Goal: Task Accomplishment & Management: Use online tool/utility

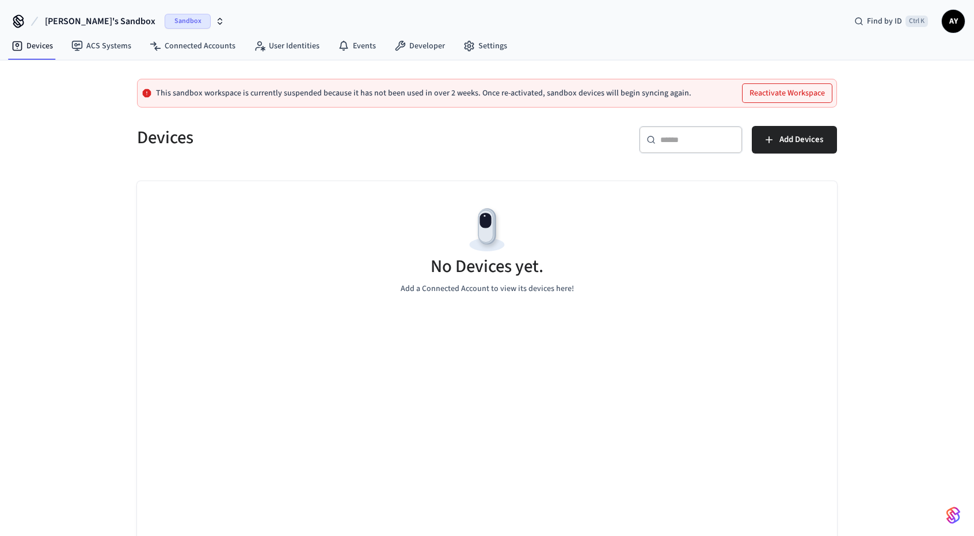
click at [957, 21] on span "AY" at bounding box center [953, 21] width 21 height 21
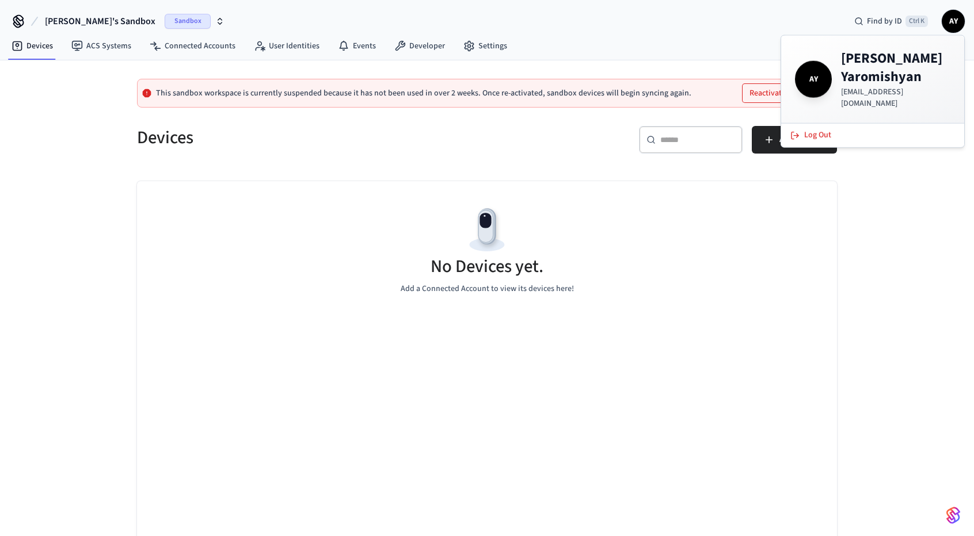
click at [957, 21] on span "AY" at bounding box center [953, 21] width 21 height 21
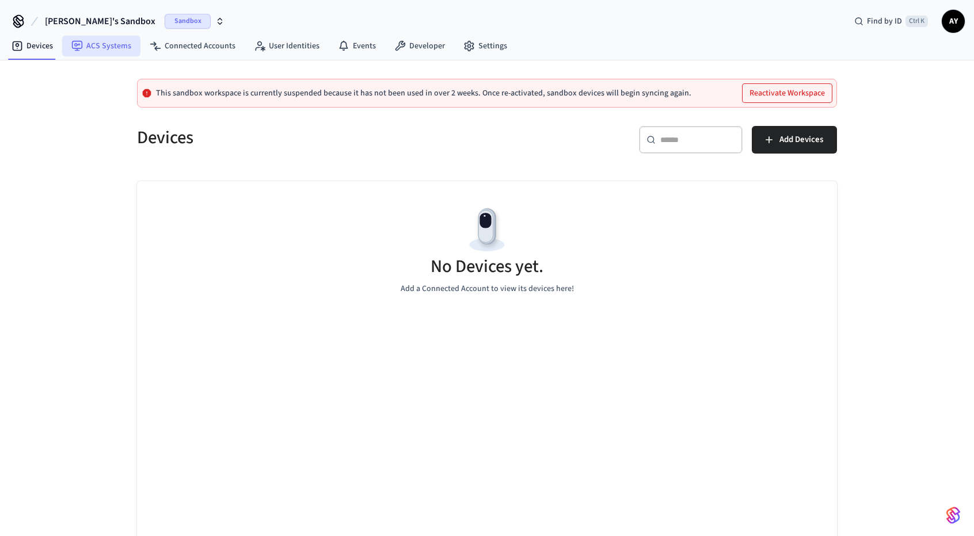
click at [106, 52] on link "ACS Systems" at bounding box center [101, 46] width 78 height 21
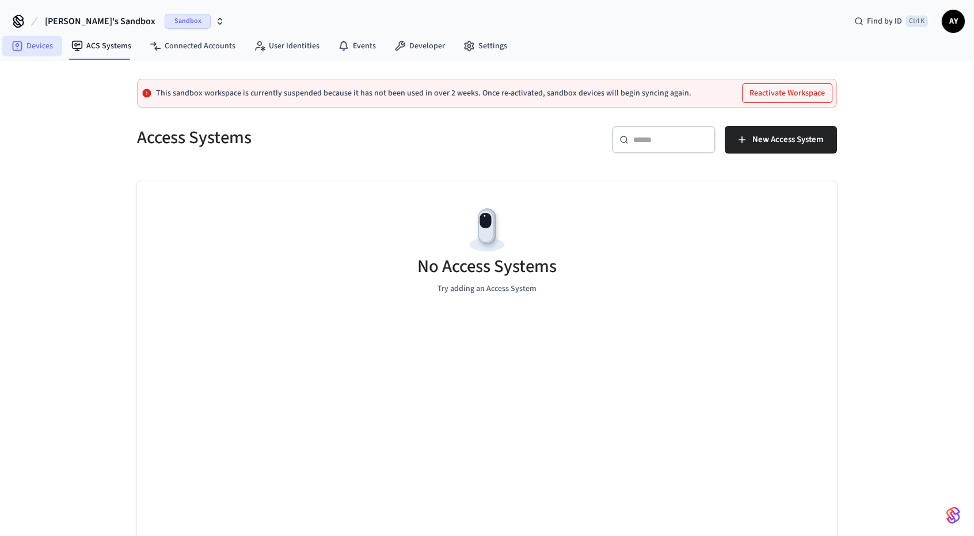
click at [41, 54] on link "Devices" at bounding box center [32, 46] width 60 height 21
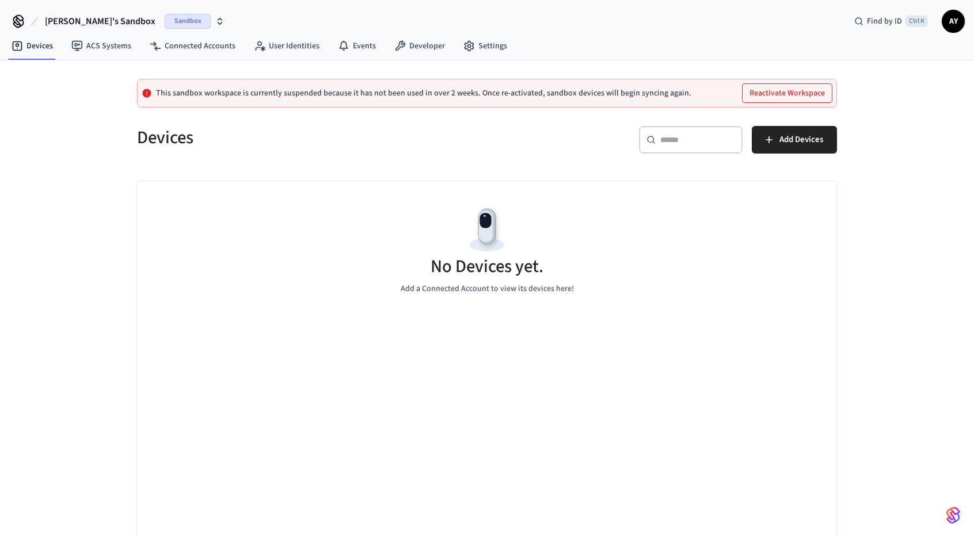
click at [165, 22] on span "Sandbox" at bounding box center [188, 21] width 46 height 15
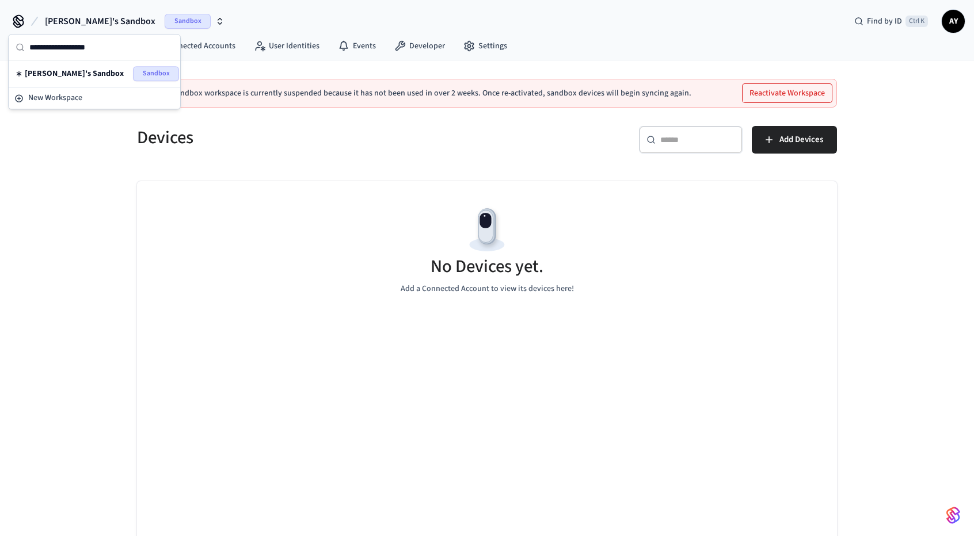
click at [66, 47] on input "text" at bounding box center [101, 47] width 144 height 25
click at [63, 30] on button "[PERSON_NAME]'s Sandbox Sandbox" at bounding box center [134, 21] width 186 height 24
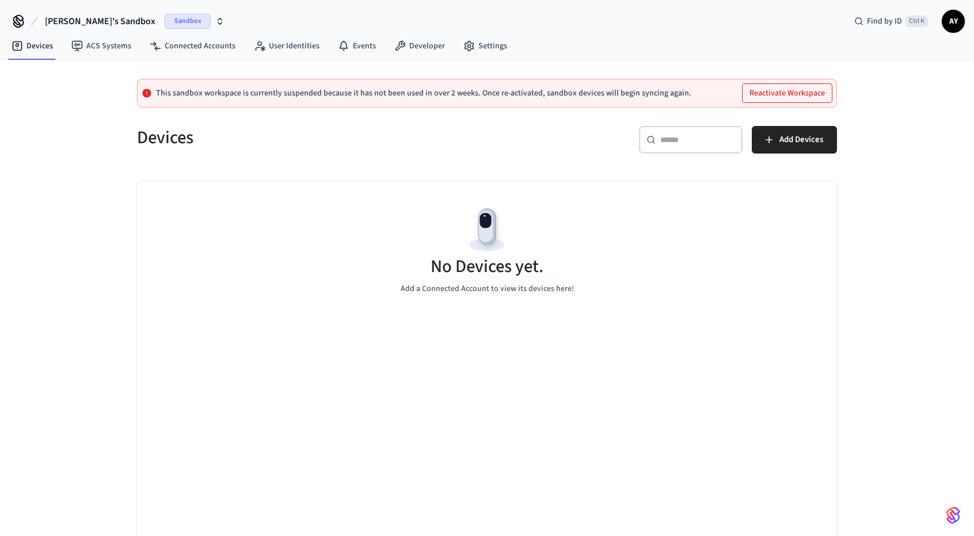
click at [73, 20] on span "[PERSON_NAME]'s Sandbox" at bounding box center [100, 21] width 111 height 14
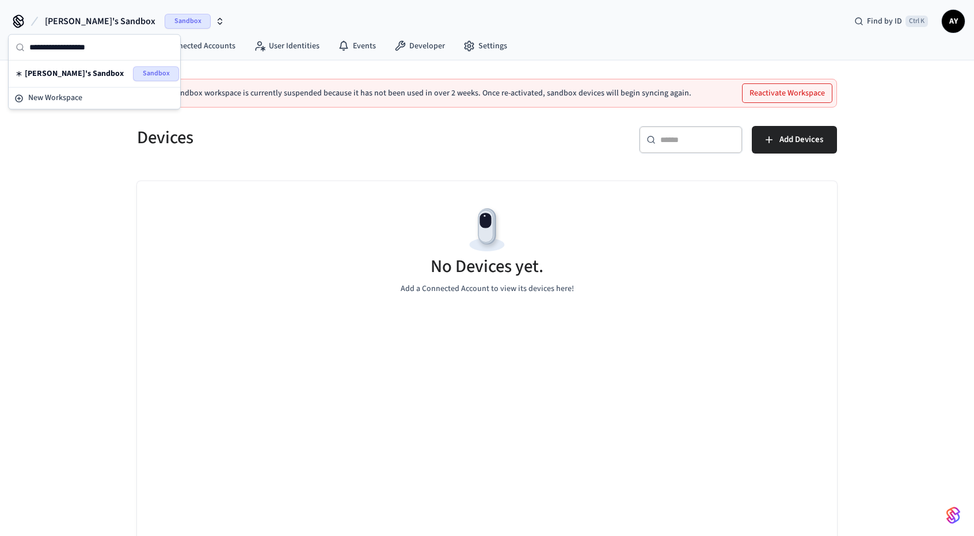
click at [73, 20] on span "[PERSON_NAME]'s Sandbox" at bounding box center [100, 21] width 111 height 14
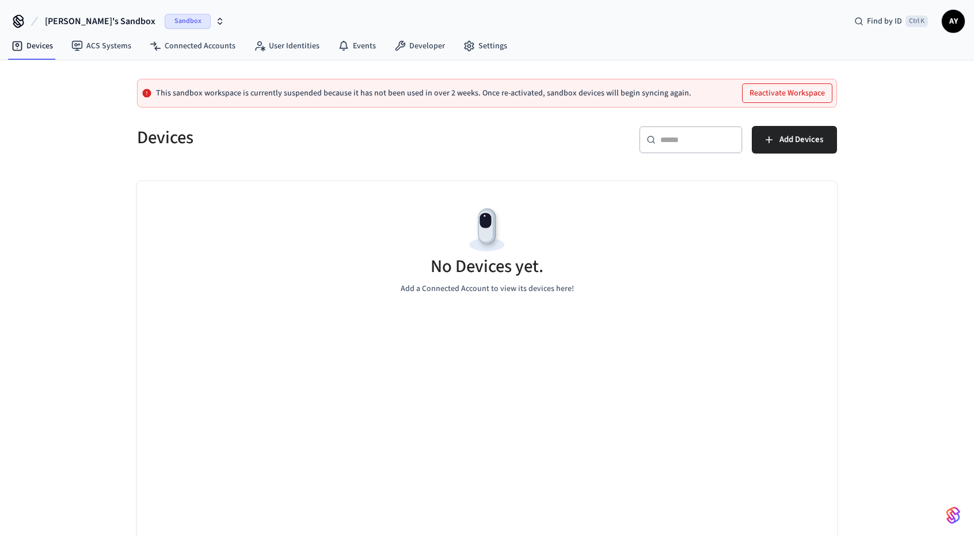
click at [69, 18] on span "[PERSON_NAME]'s Sandbox" at bounding box center [100, 21] width 111 height 14
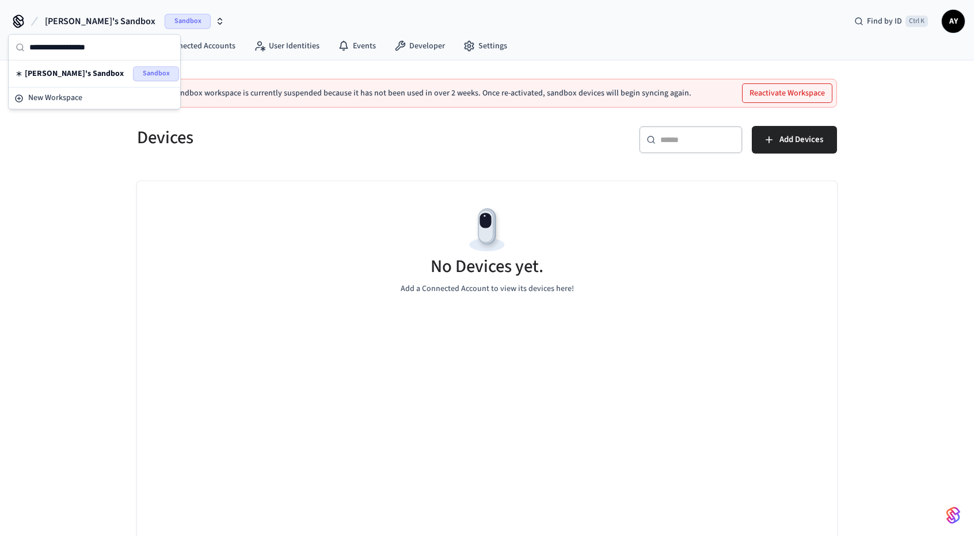
click at [968, 16] on div "[PERSON_NAME]'s Sandbox Sandbox Find by ID Ctrl K AY" at bounding box center [487, 16] width 974 height 33
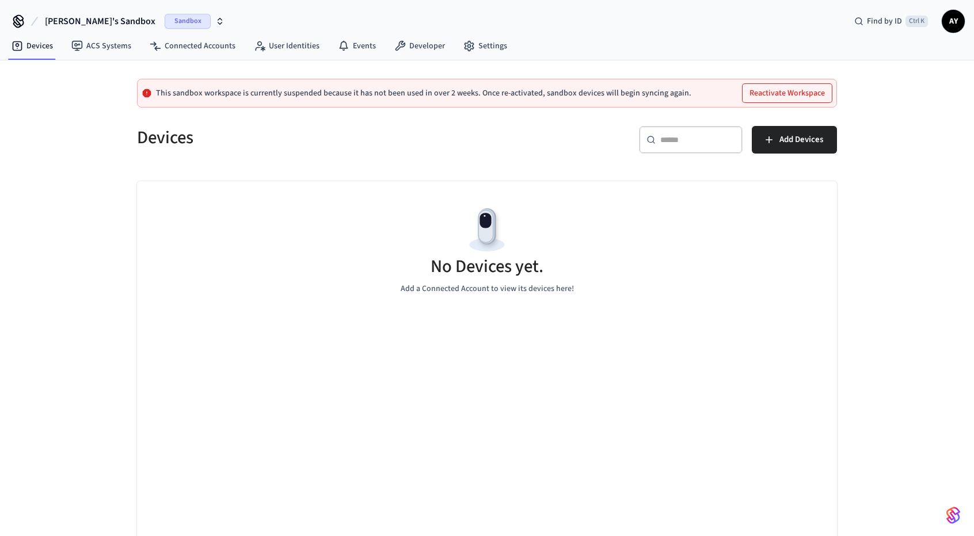
click at [955, 23] on span "AY" at bounding box center [953, 21] width 21 height 21
drag, startPoint x: 209, startPoint y: 90, endPoint x: 240, endPoint y: 89, distance: 31.1
click at [240, 89] on p "This sandbox workspace is currently suspended because it has not been used in o…" at bounding box center [423, 93] width 535 height 9
drag, startPoint x: 317, startPoint y: 94, endPoint x: 668, endPoint y: 101, distance: 351.2
click at [625, 101] on div "This sandbox workspace is currently suspended because it has not been used in o…" at bounding box center [487, 93] width 700 height 29
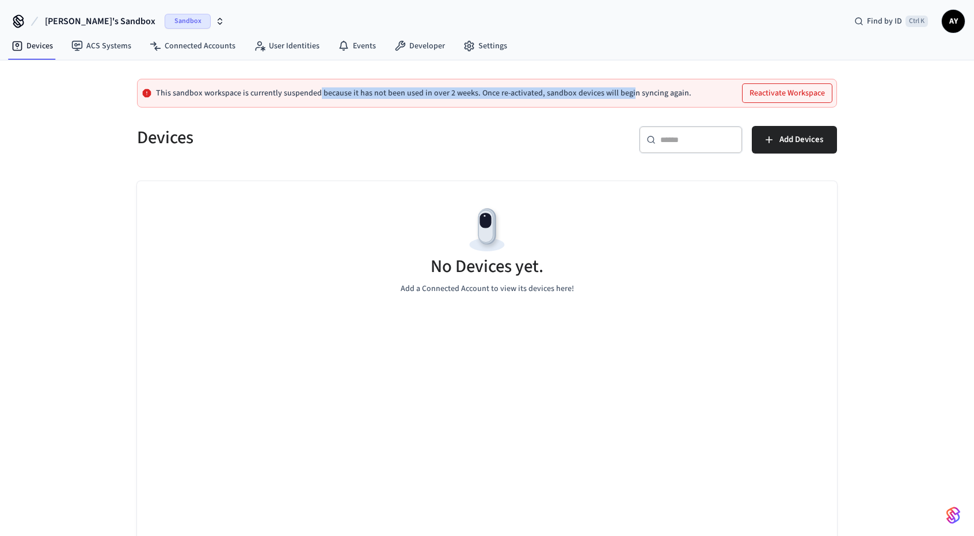
click at [810, 89] on button "Reactivate Workspace" at bounding box center [787, 93] width 89 height 18
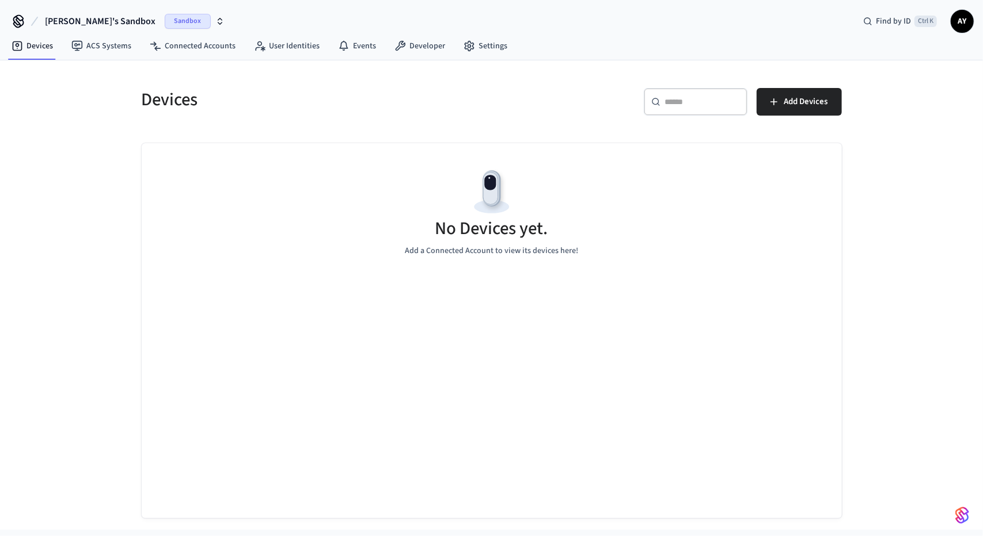
click at [94, 21] on span "[PERSON_NAME]'s Sandbox" at bounding box center [100, 21] width 111 height 14
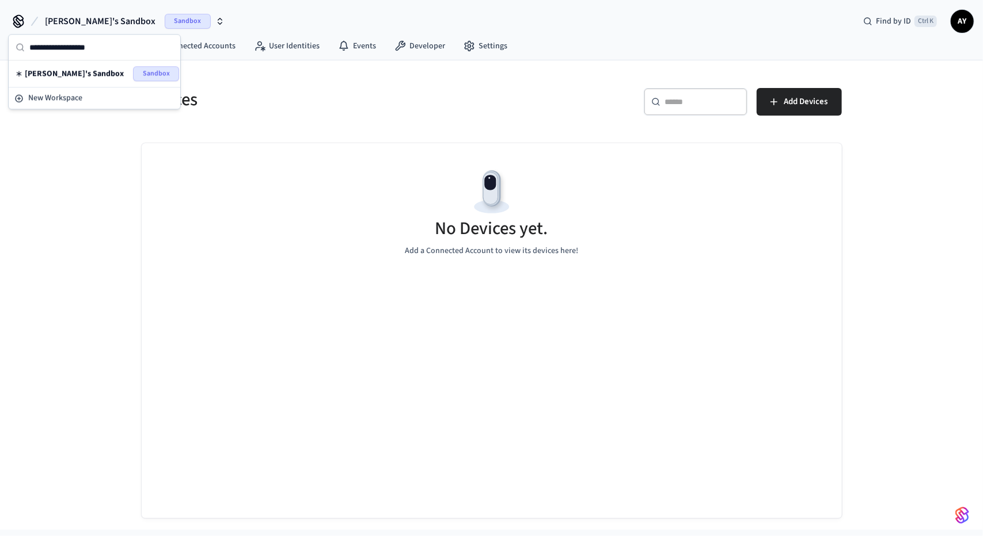
click at [94, 20] on span "[PERSON_NAME]'s Sandbox" at bounding box center [100, 21] width 111 height 14
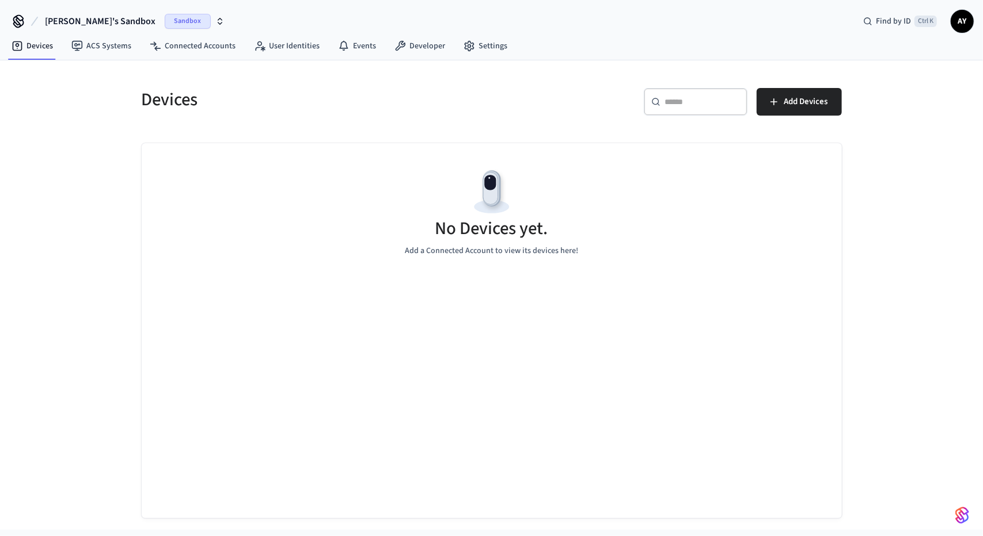
click at [961, 18] on span "AY" at bounding box center [961, 21] width 21 height 21
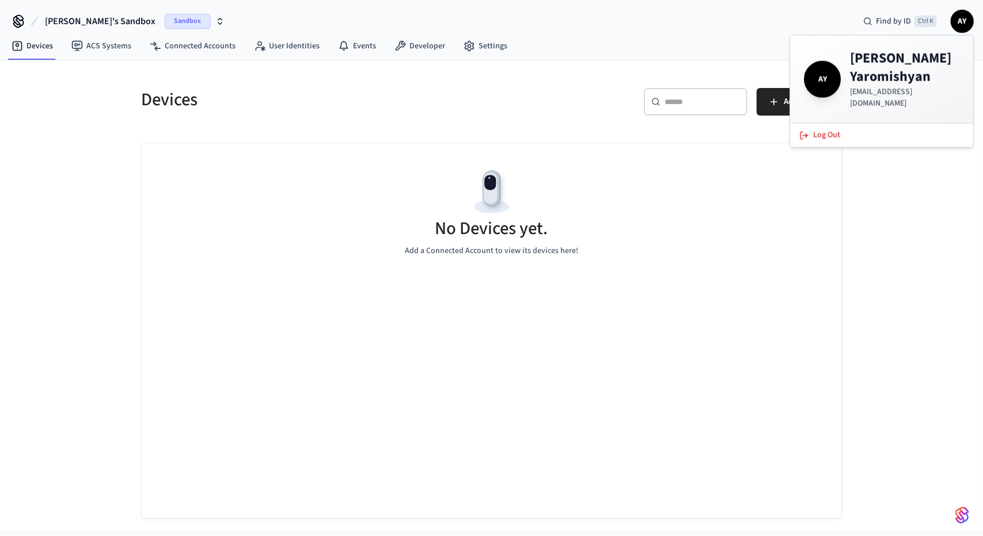
click at [851, 92] on p "[EMAIL_ADDRESS][DOMAIN_NAME]" at bounding box center [904, 97] width 109 height 23
copy p "[EMAIL_ADDRESS][DOMAIN_NAME]"
click at [767, 170] on div "No Devices yet. Add a Connected Account to view its devices here!" at bounding box center [492, 211] width 700 height 137
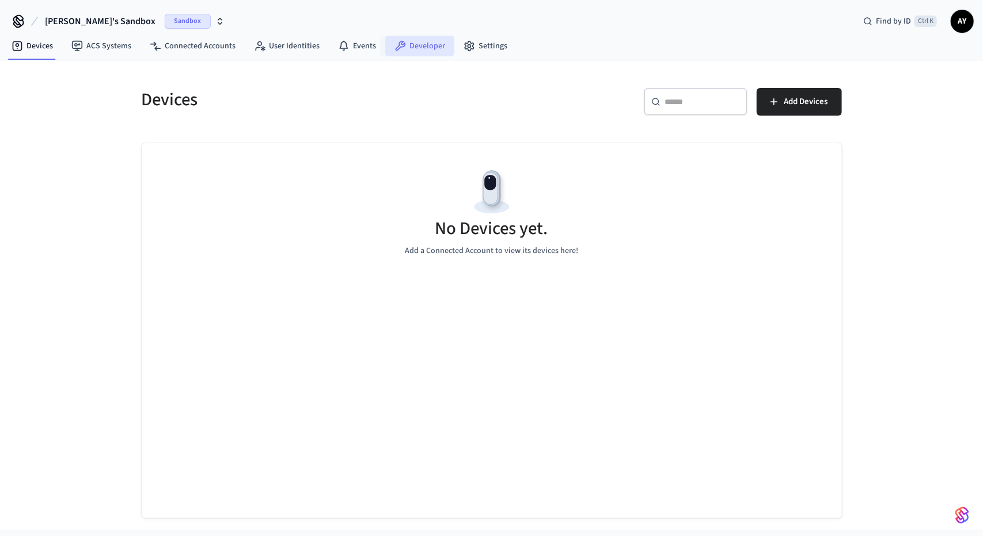
click at [408, 50] on link "Developer" at bounding box center [419, 46] width 69 height 21
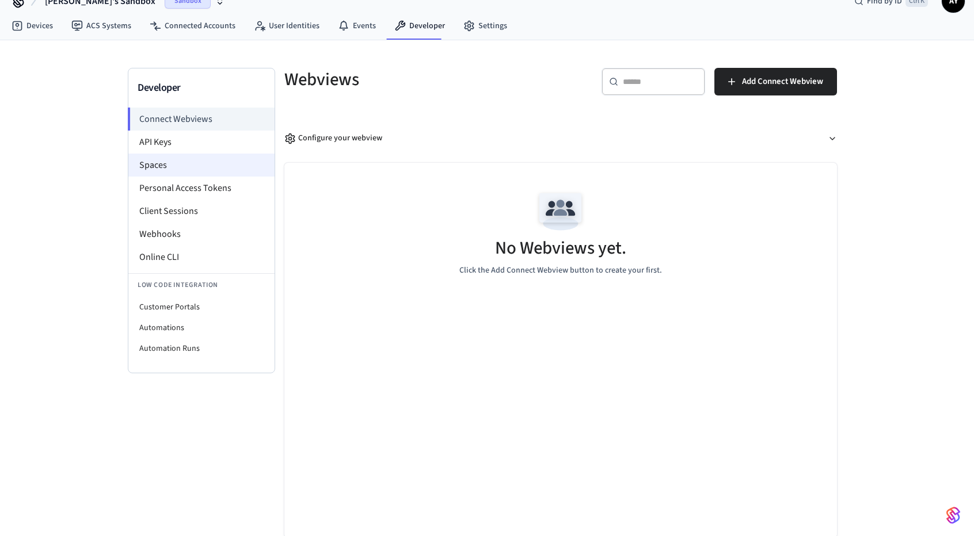
scroll to position [21, 0]
click at [180, 167] on li "Spaces" at bounding box center [201, 164] width 146 height 23
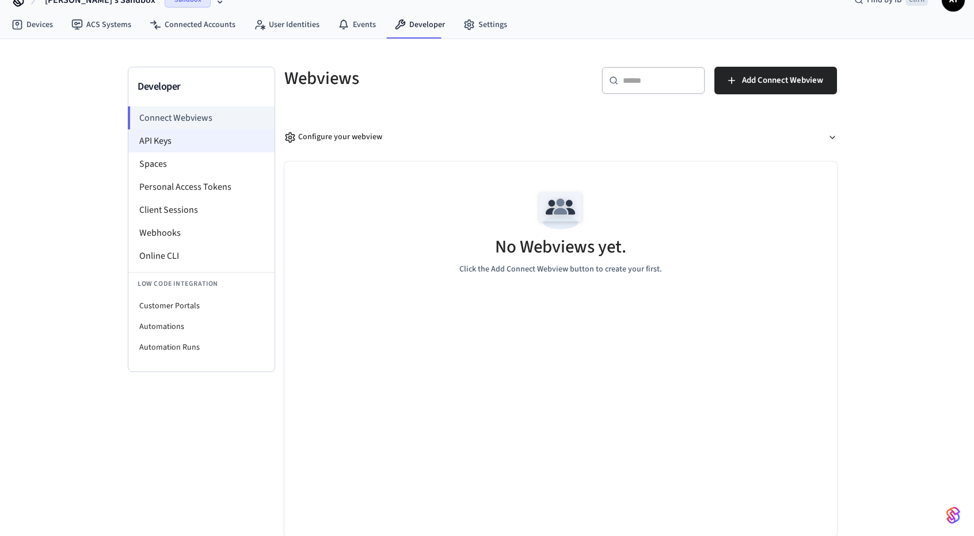
click at [186, 139] on ul "Connect Webviews API Keys Spaces Personal Access Tokens Client Sessions Webhook…" at bounding box center [201, 232] width 146 height 252
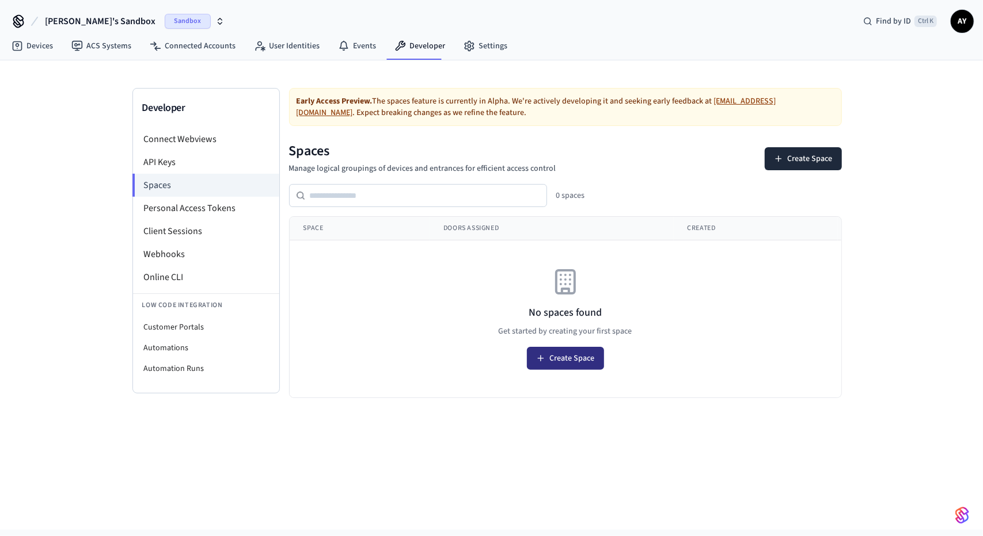
click at [554, 348] on button "Create Space" at bounding box center [565, 358] width 77 height 23
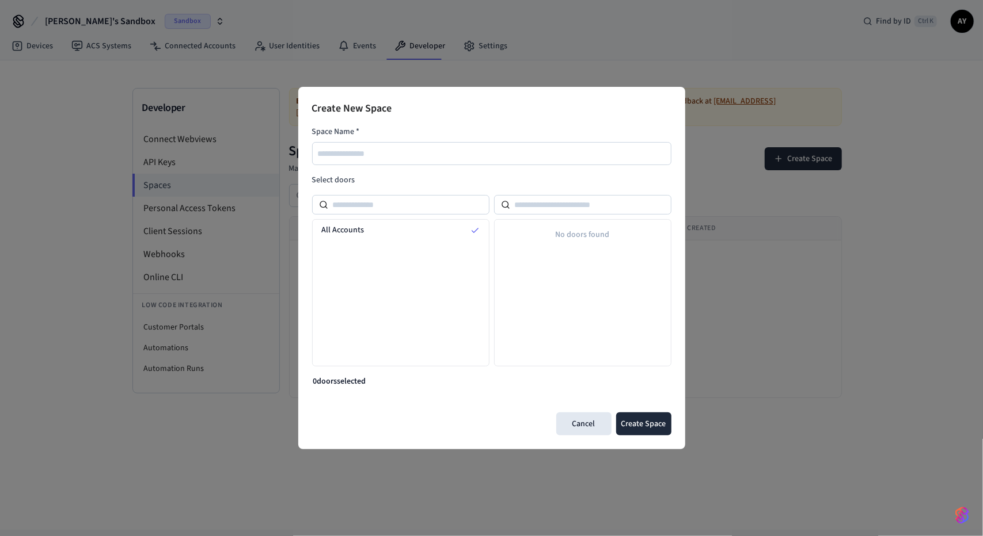
click at [775, 255] on div "Create New Space Space Name * Select doors All Accounts No doors found 0 door s…" at bounding box center [491, 268] width 983 height 536
click at [580, 423] on button "Cancel" at bounding box center [583, 424] width 55 height 23
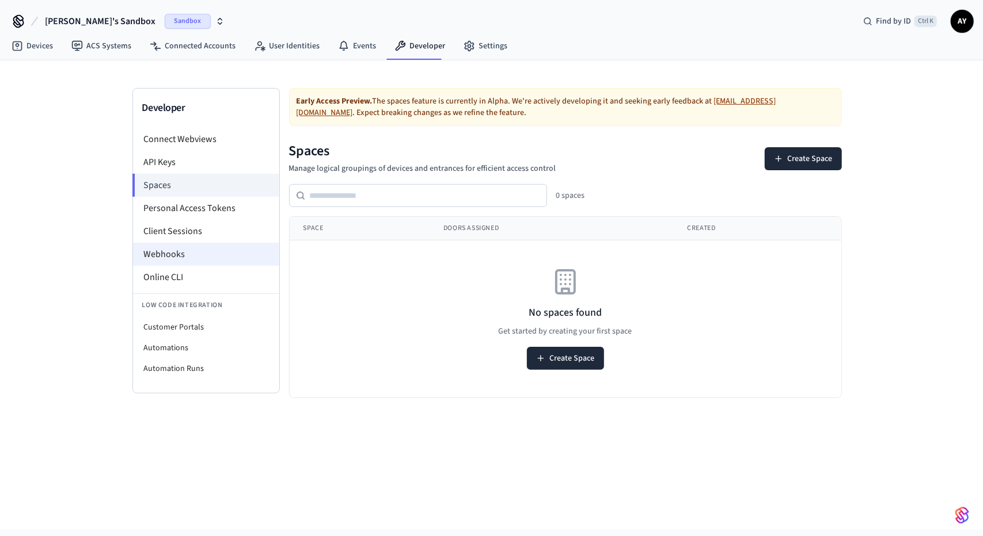
click at [183, 253] on li "Webhooks" at bounding box center [206, 254] width 146 height 23
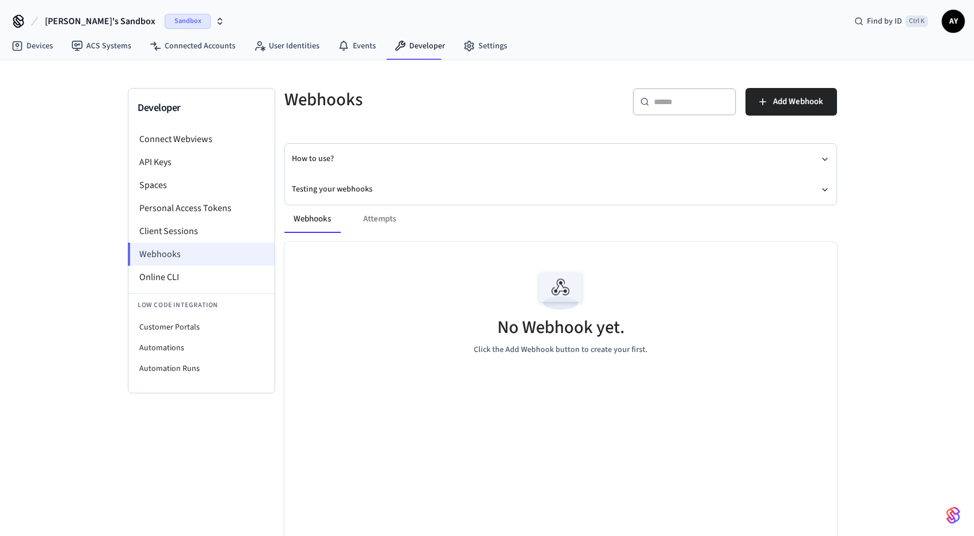
click at [216, 253] on li "Webhooks" at bounding box center [201, 254] width 147 height 23
click at [795, 102] on span "Add Webhook" at bounding box center [798, 101] width 50 height 15
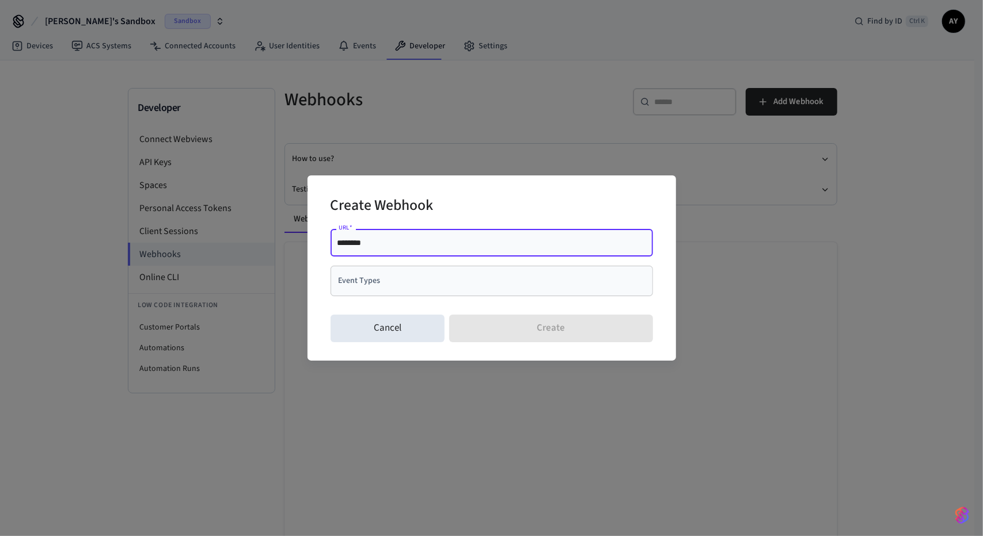
click at [391, 240] on input "********" at bounding box center [491, 243] width 309 height 12
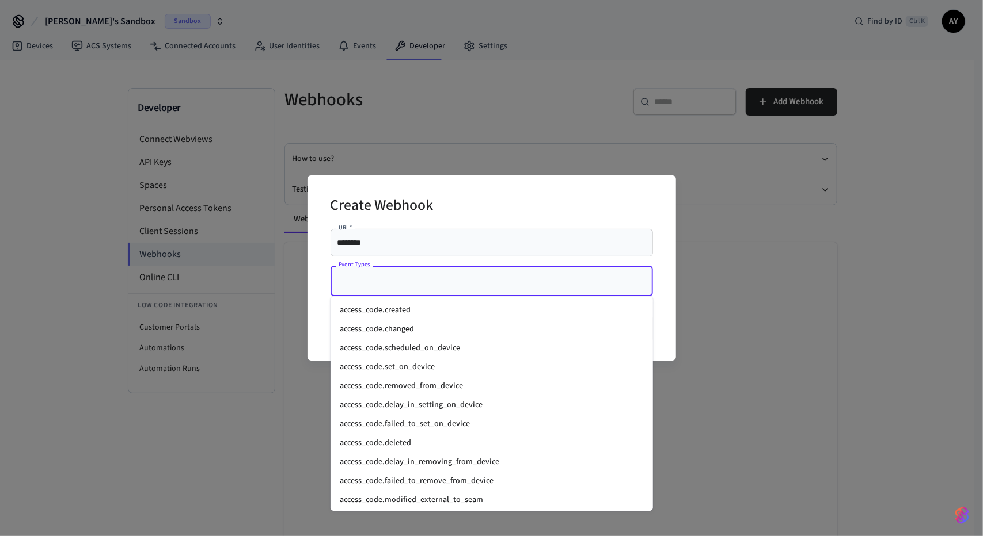
click at [401, 278] on input "Event Types" at bounding box center [483, 281] width 295 height 20
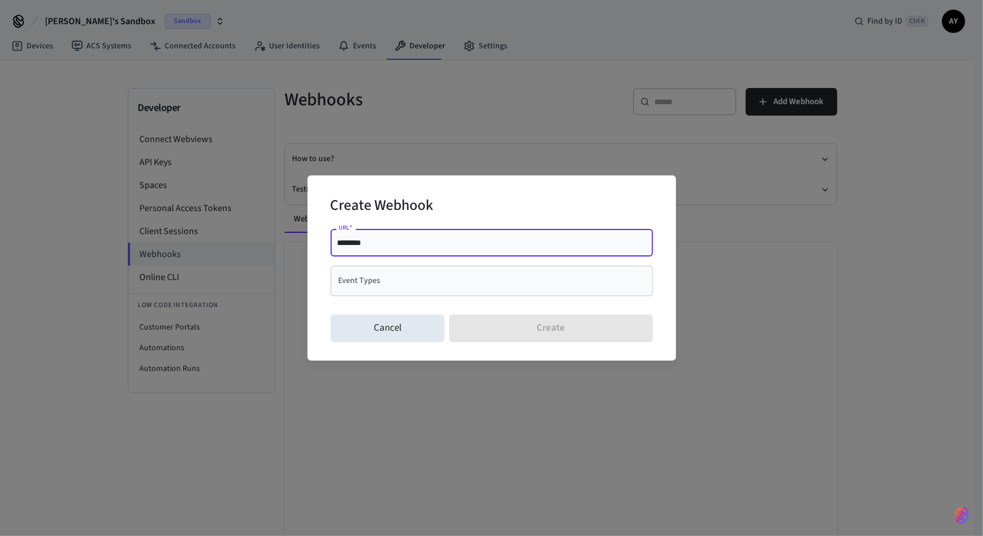
click at [409, 241] on input "********" at bounding box center [491, 243] width 309 height 12
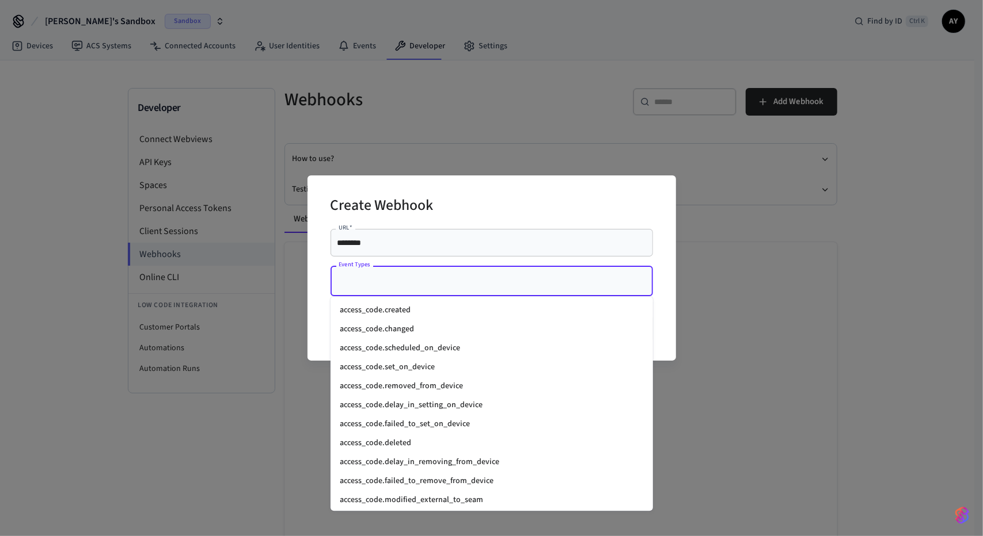
click at [395, 275] on input "Event Types" at bounding box center [483, 281] width 295 height 20
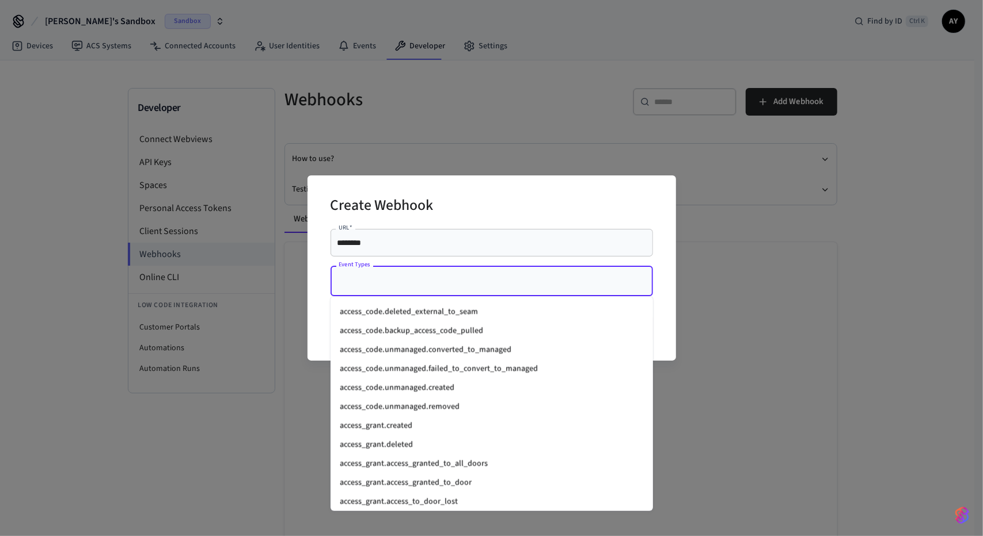
scroll to position [230, 0]
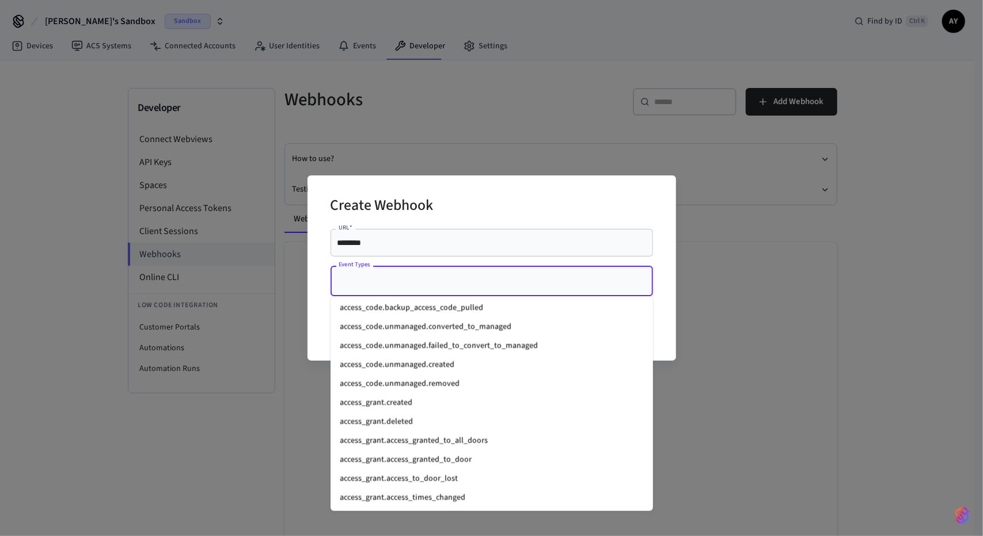
click at [413, 380] on li "access_code.unmanaged.removed" at bounding box center [491, 384] width 322 height 19
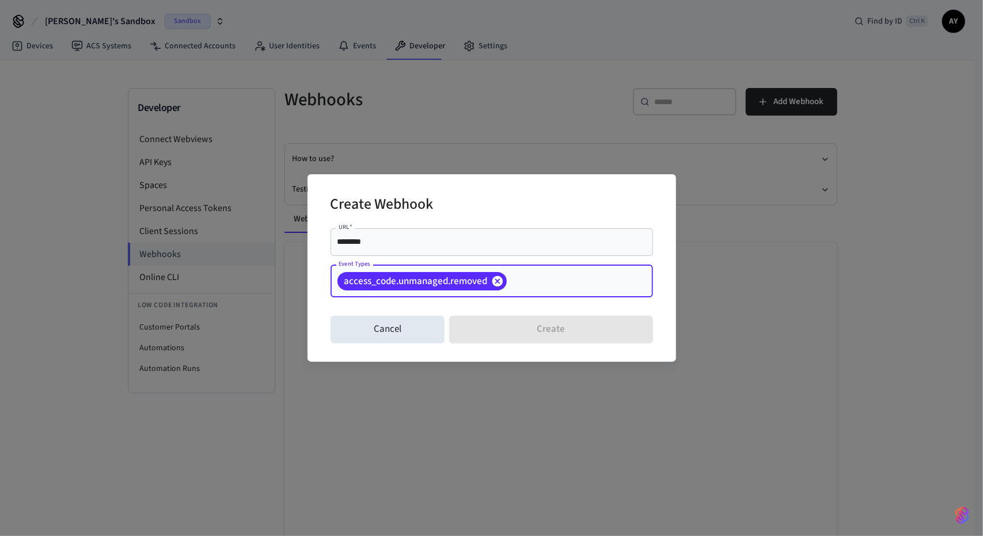
click at [502, 278] on icon at bounding box center [497, 281] width 13 height 13
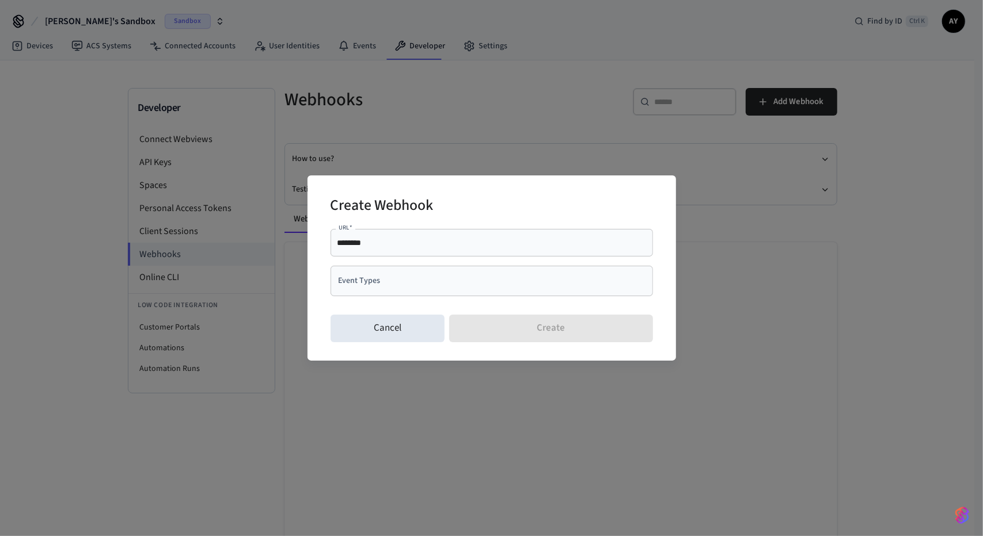
click at [957, 230] on div "Create Webhook URL   * ******** URL   * Event Types Event Types Cancel Create" at bounding box center [491, 268] width 983 height 536
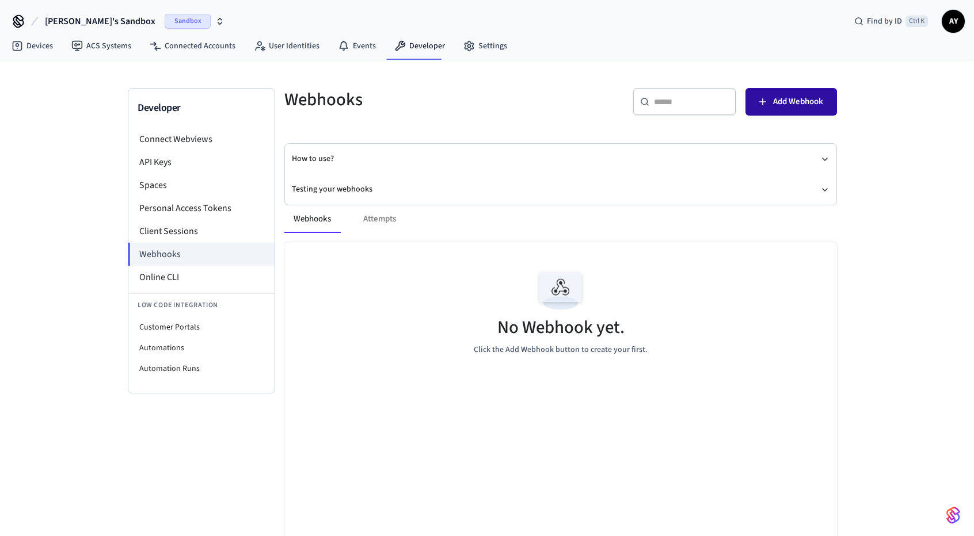
click at [801, 111] on button "Add Webhook" at bounding box center [791, 102] width 92 height 28
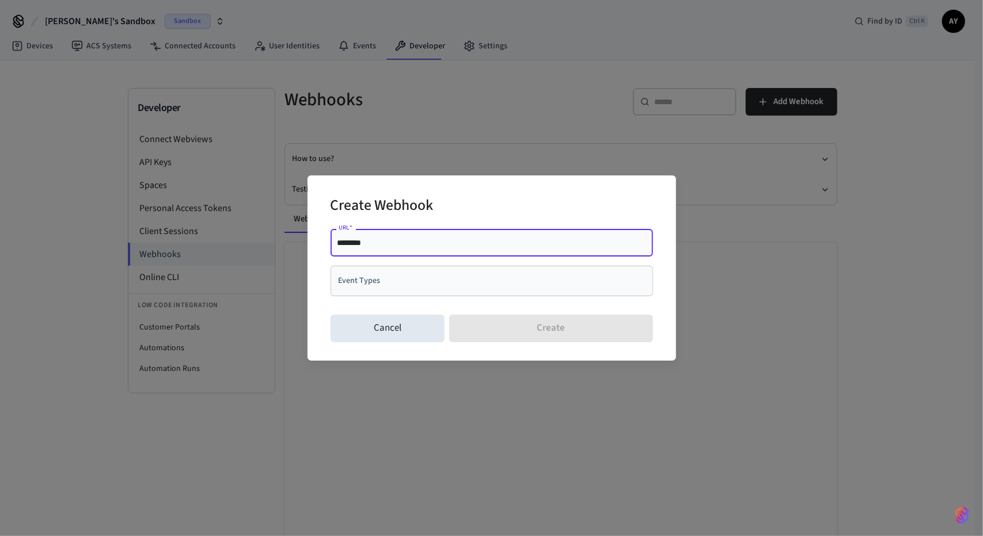
click at [471, 253] on div "******** URL   *" at bounding box center [491, 243] width 322 height 28
click at [437, 275] on input "Event Types" at bounding box center [483, 281] width 295 height 20
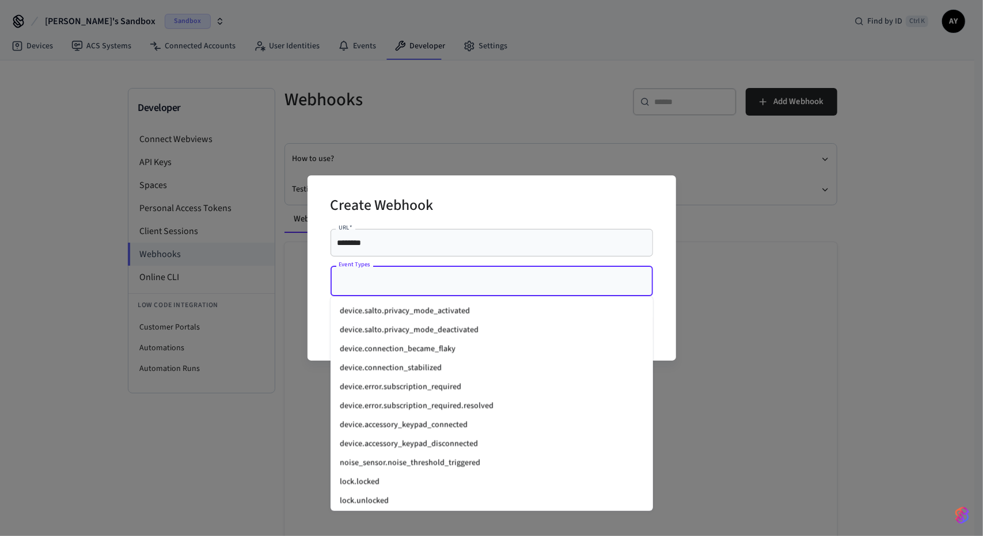
scroll to position [1542, 0]
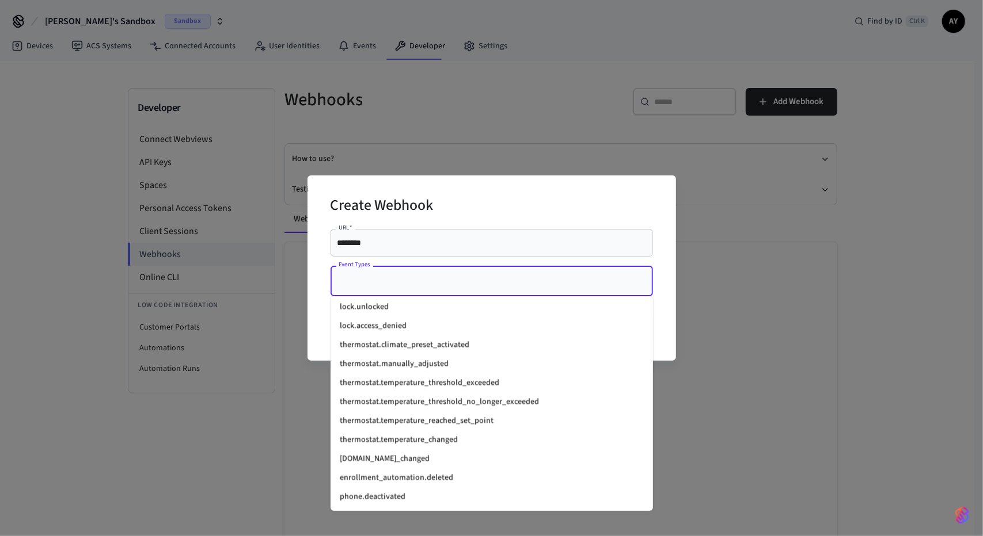
click at [419, 463] on li "[DOMAIN_NAME]_changed" at bounding box center [491, 459] width 322 height 19
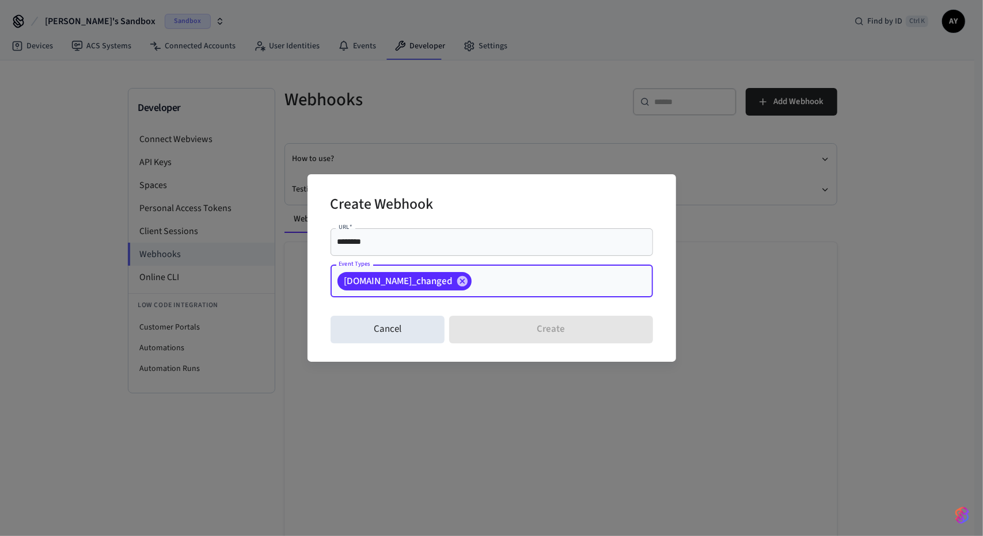
click at [425, 248] on input "********" at bounding box center [491, 243] width 309 height 12
